Goal: Task Accomplishment & Management: Manage account settings

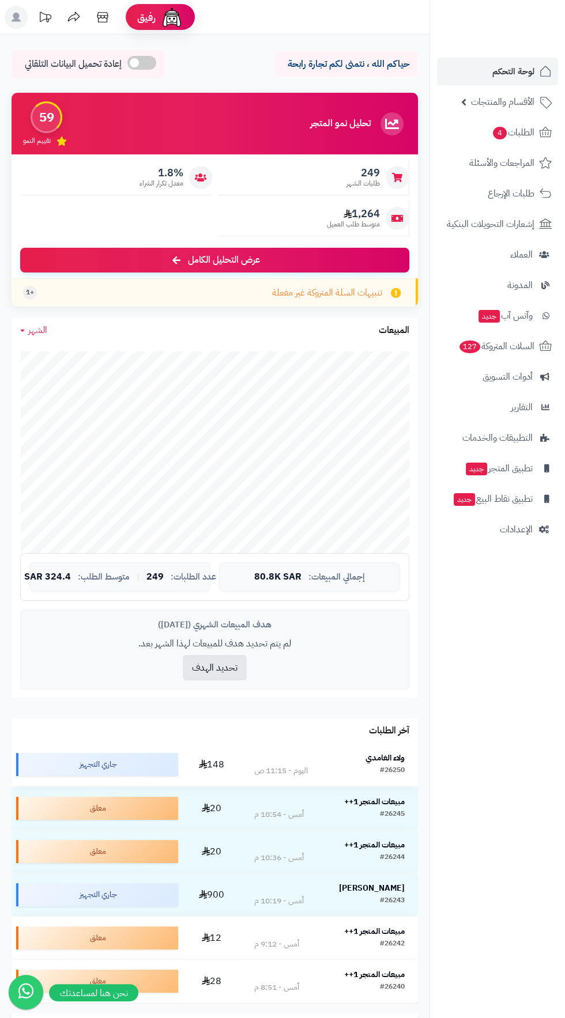
click at [391, 761] on strong "ولاء الغامدي" at bounding box center [384, 758] width 39 height 12
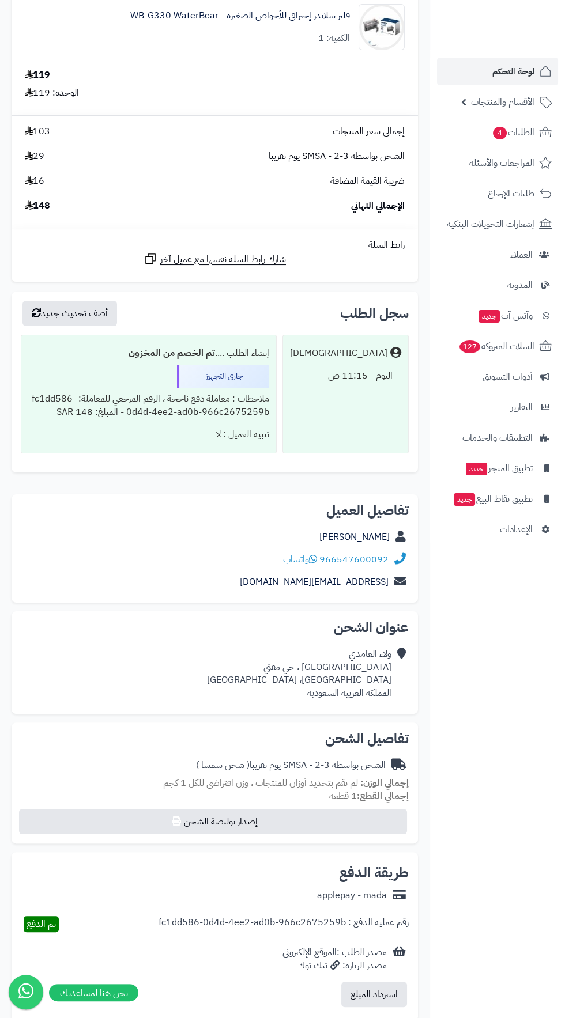
scroll to position [357, 0]
